Goal: Task Accomplishment & Management: Complete application form

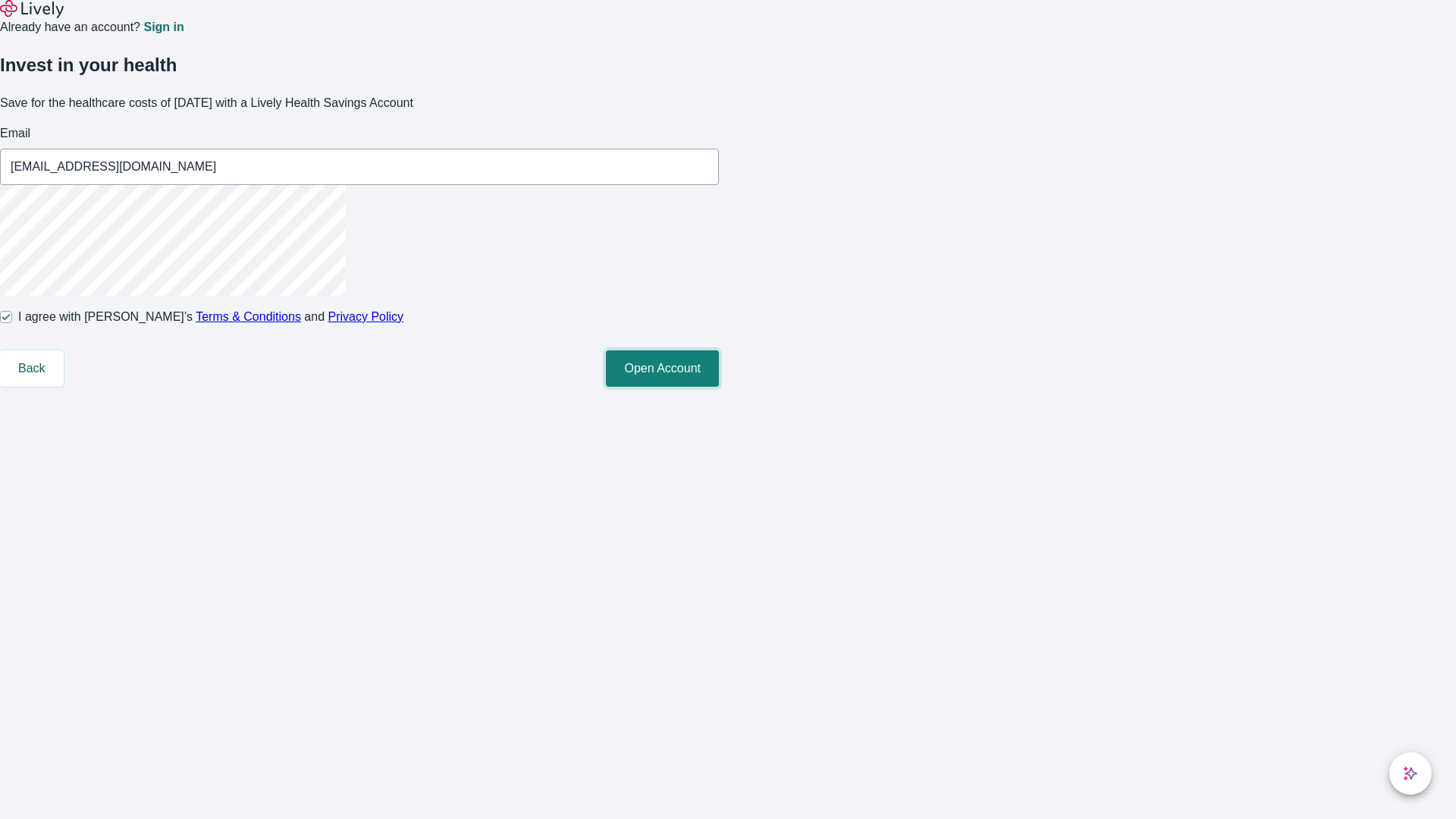
click at [718, 387] on button "Open Account" at bounding box center [662, 368] width 113 height 37
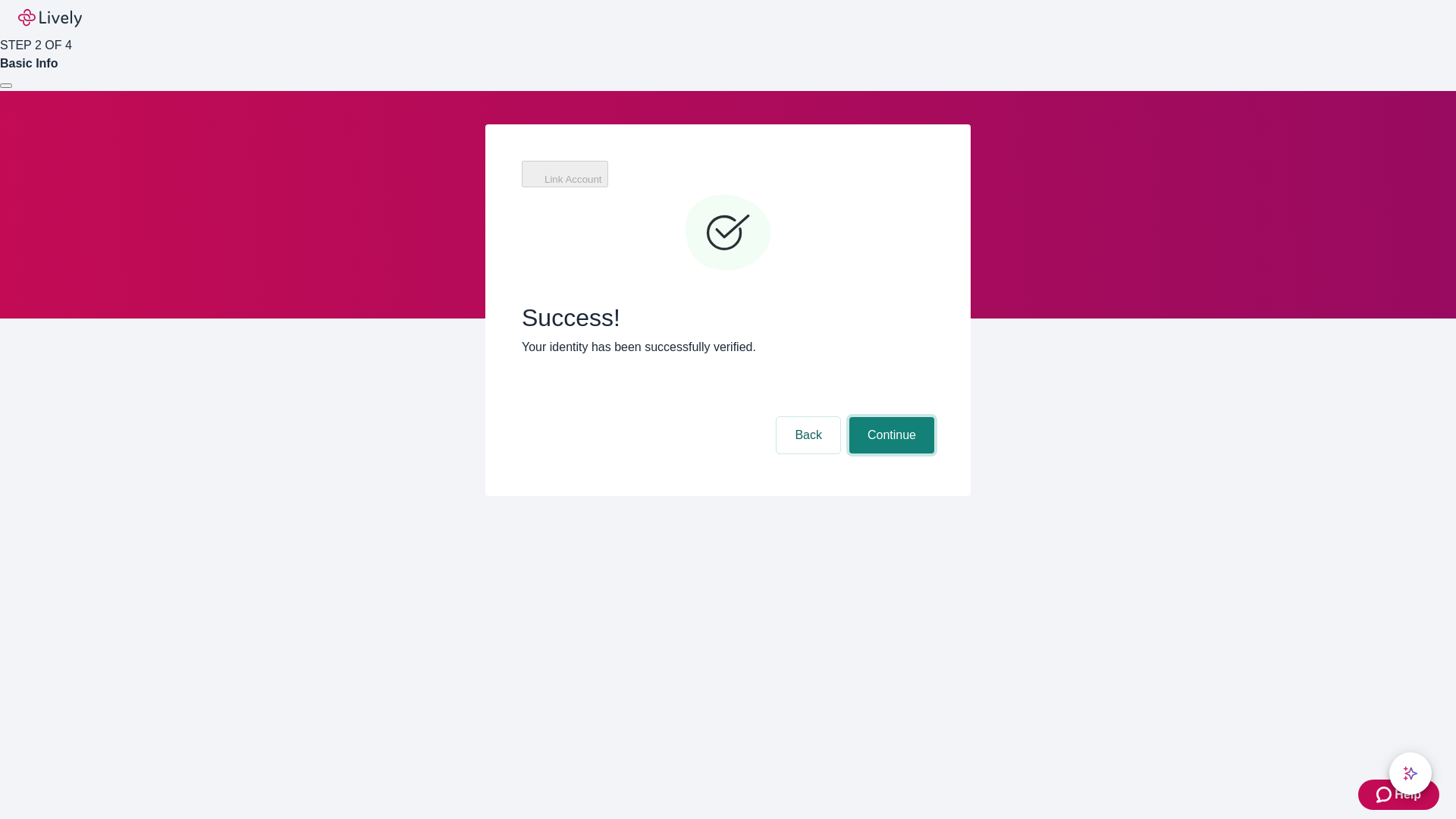
click at [890, 417] on button "Continue" at bounding box center [892, 435] width 85 height 37
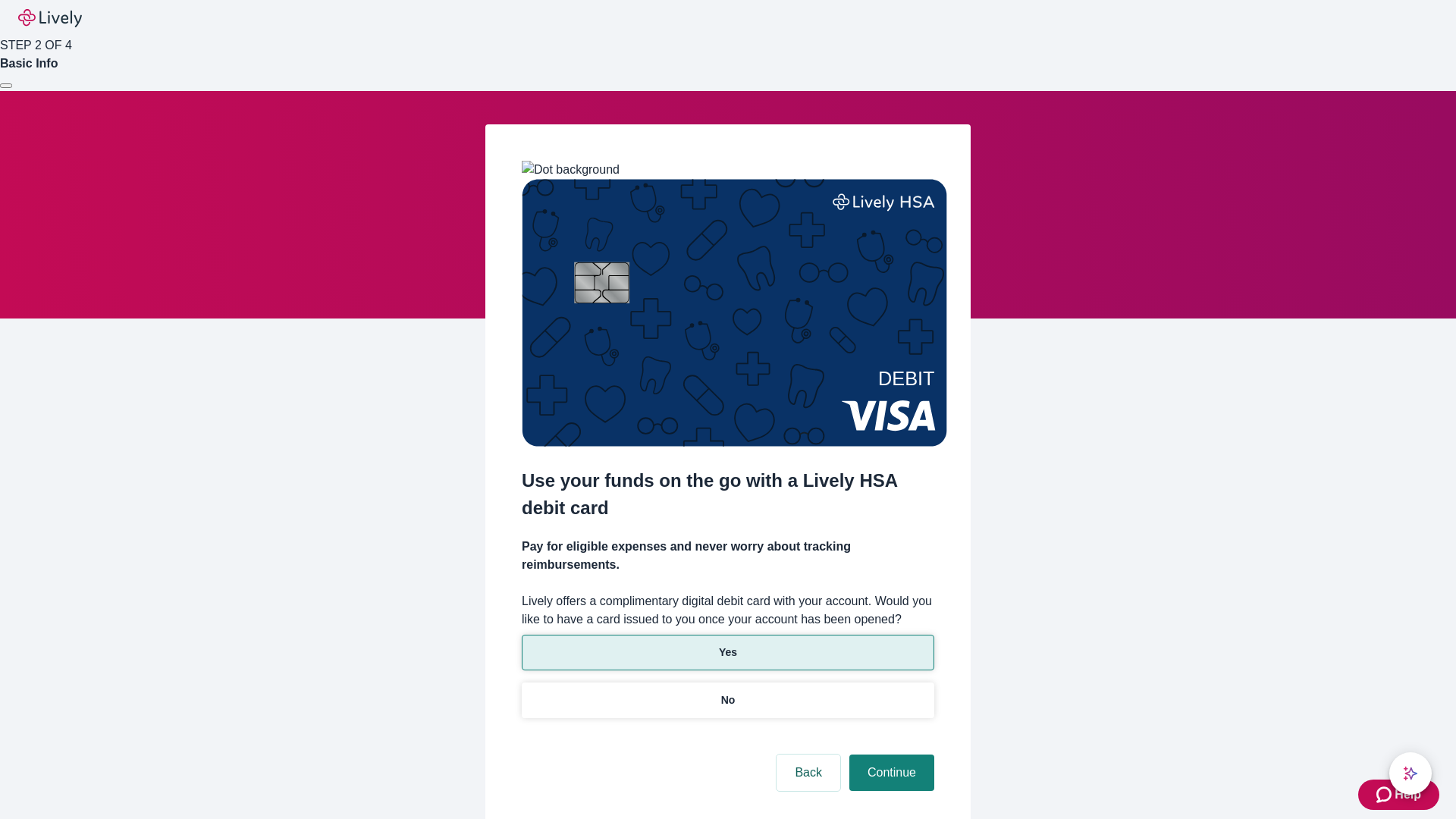
click at [728, 644] on p "Yes" at bounding box center [728, 651] width 18 height 16
click at [890, 754] on button "Continue" at bounding box center [892, 772] width 85 height 37
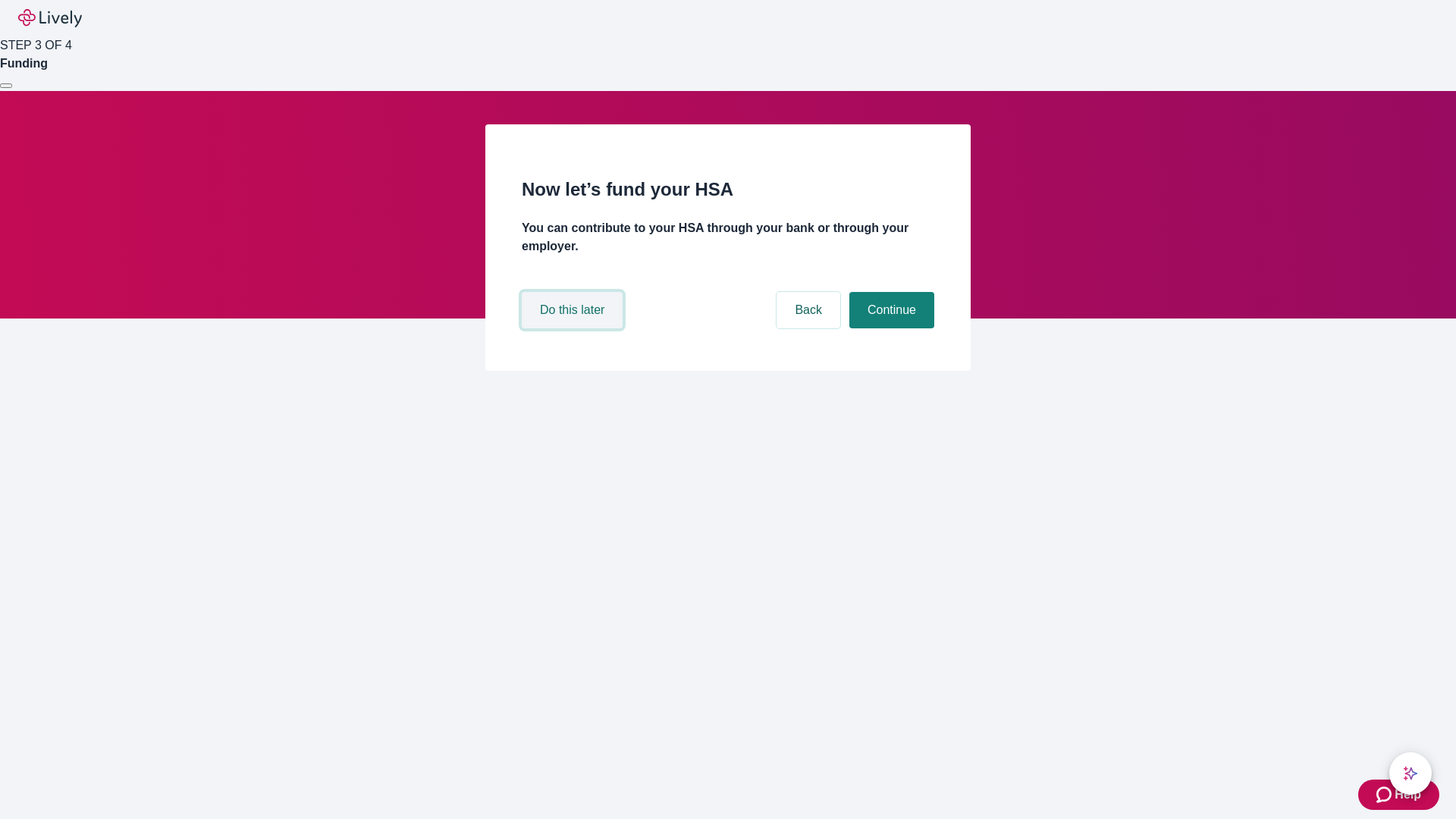
click at [574, 328] on button "Do this later" at bounding box center [572, 311] width 101 height 37
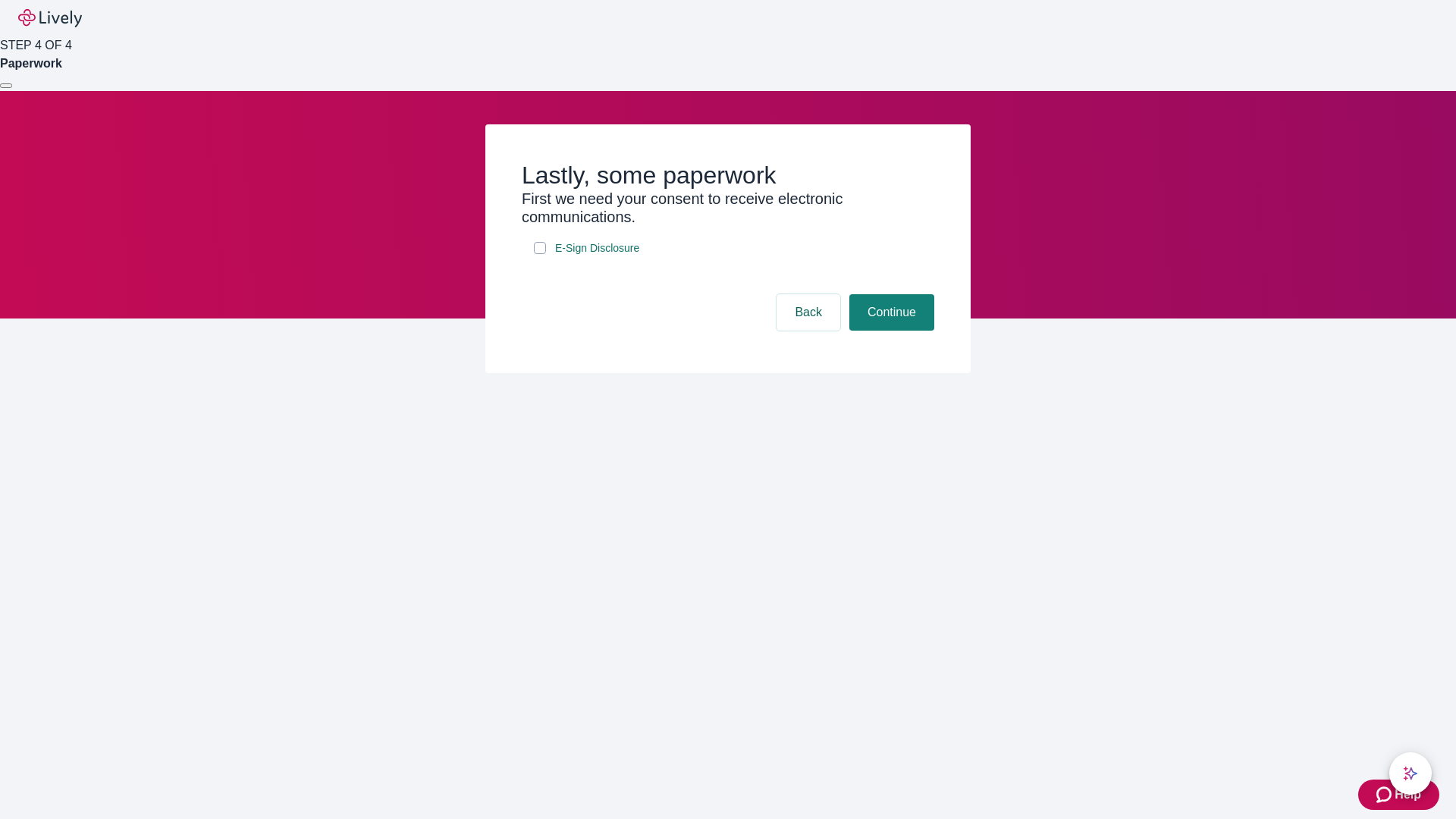
click at [540, 254] on input "E-Sign Disclosure" at bounding box center [540, 247] width 12 height 12
checkbox input "true"
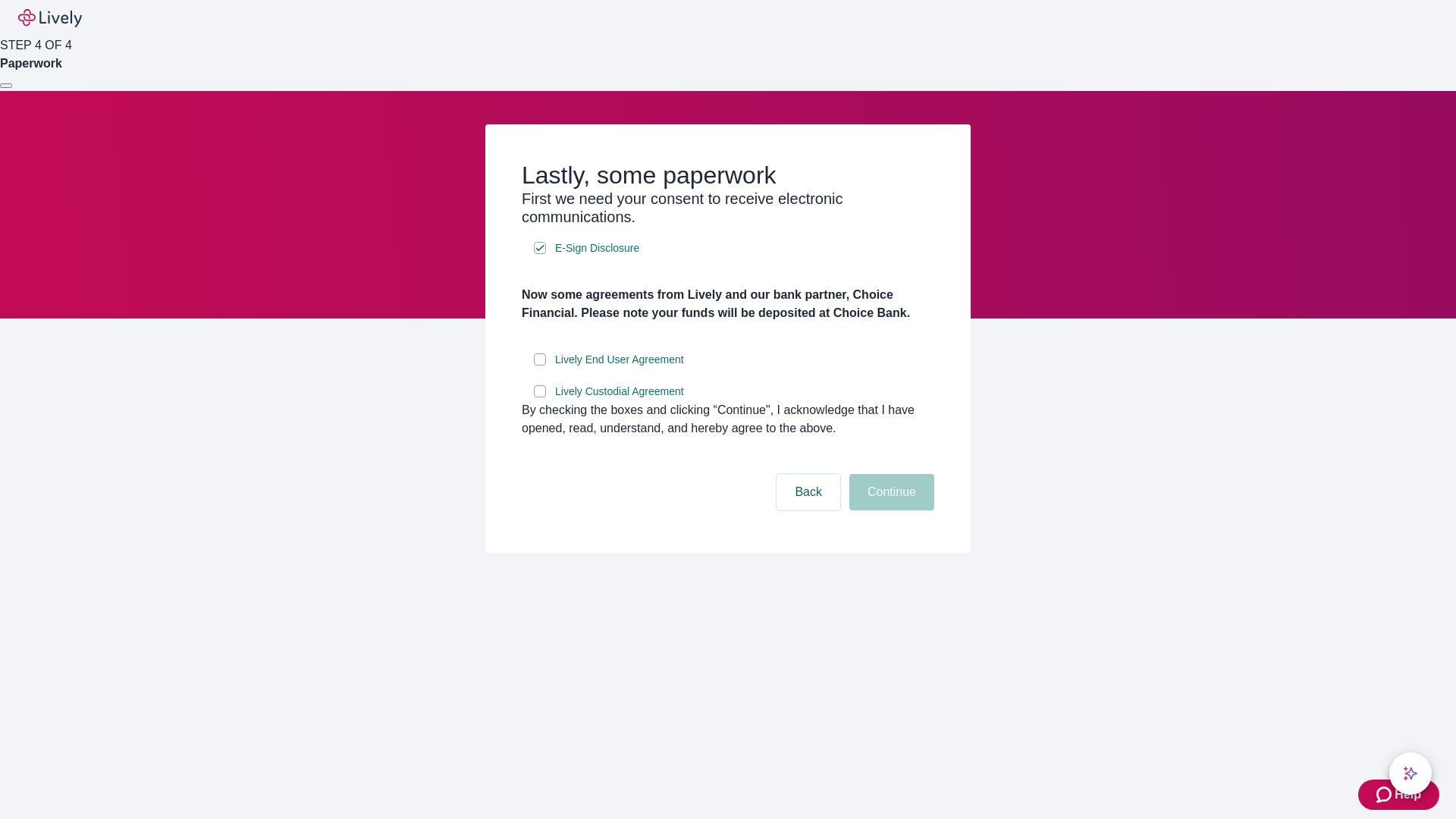
click at [540, 366] on input "Lively End User Agreement" at bounding box center [540, 359] width 12 height 12
checkbox input "true"
click at [540, 398] on input "Lively Custodial Agreement" at bounding box center [540, 390] width 12 height 12
checkbox input "true"
click at [890, 510] on button "Continue" at bounding box center [892, 492] width 85 height 37
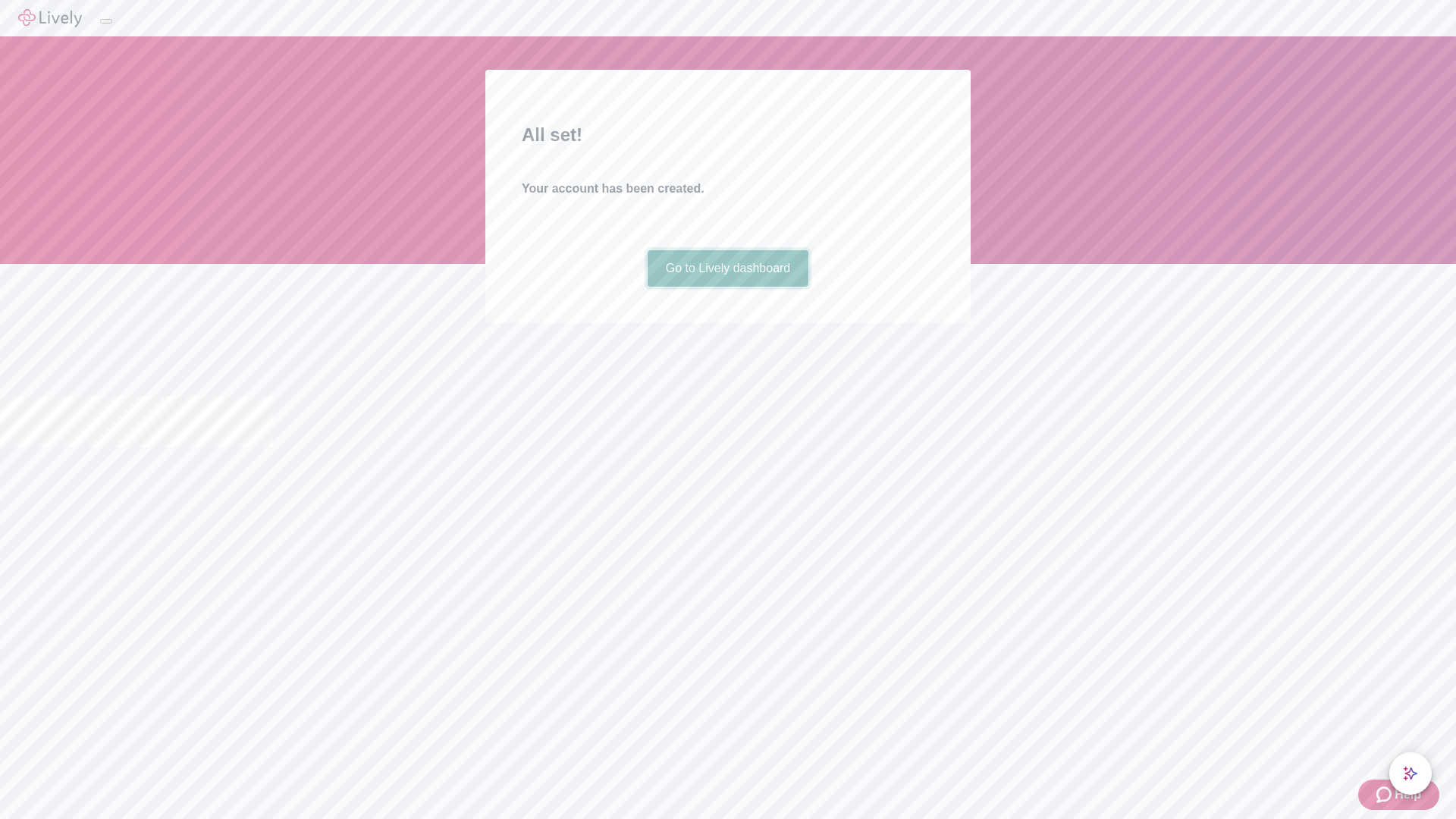
click at [728, 287] on link "Go to Lively dashboard" at bounding box center [728, 268] width 161 height 37
